Goal: Navigation & Orientation: Find specific page/section

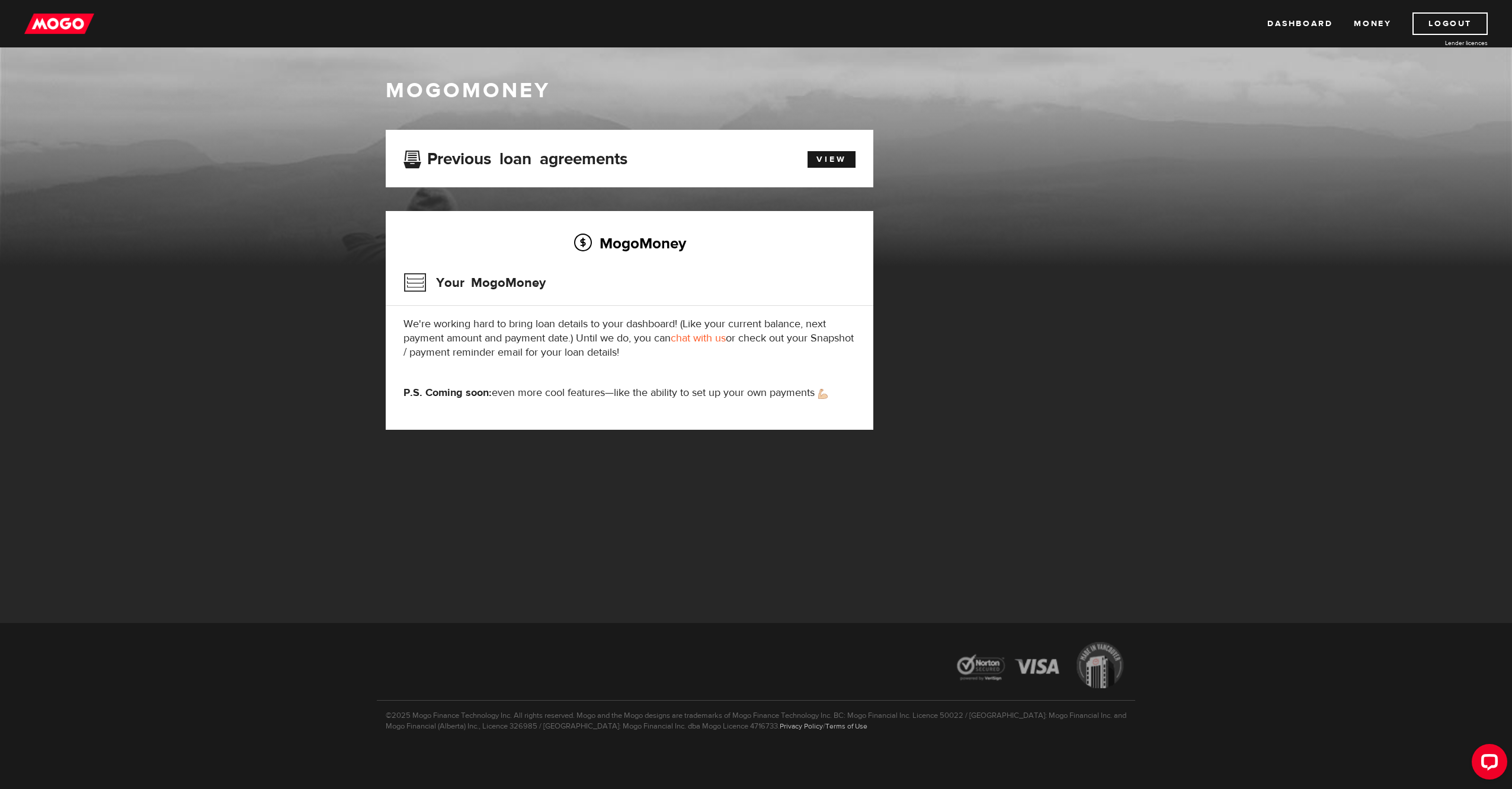
click at [67, 28] on img at bounding box center [59, 23] width 70 height 22
click at [832, 152] on link "View" at bounding box center [832, 160] width 48 height 17
click at [1303, 22] on link "Dashboard" at bounding box center [1299, 23] width 65 height 22
